Goal: Transaction & Acquisition: Purchase product/service

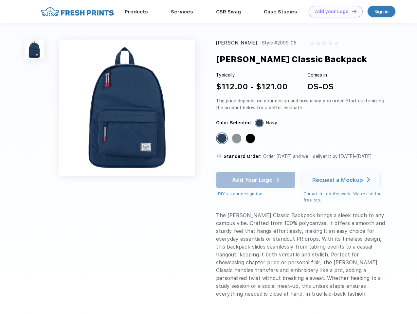
click at [333, 11] on link "Add your Logo Design Tool" at bounding box center [336, 11] width 54 height 11
click at [0, 0] on div "Design Tool" at bounding box center [0, 0] width 0 height 0
click at [351, 11] on link "Add your Logo Design Tool" at bounding box center [336, 11] width 54 height 11
click at [34, 49] on img at bounding box center [34, 49] width 19 height 19
click at [223, 139] on div "Standard Color" at bounding box center [221, 138] width 9 height 9
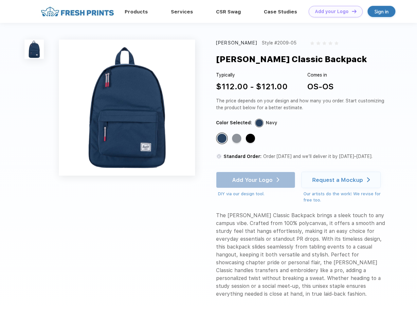
click at [237, 139] on div "Standard Color" at bounding box center [236, 138] width 9 height 9
click at [251, 139] on div "Standard Color" at bounding box center [250, 138] width 9 height 9
click at [256, 180] on div "Add Your Logo DIY via our design tool. Ah shoot! This product isn't up in our d…" at bounding box center [255, 185] width 79 height 26
click at [342, 180] on div "Request a Mockup" at bounding box center [337, 180] width 51 height 7
